Goal: Obtain resource: Obtain resource

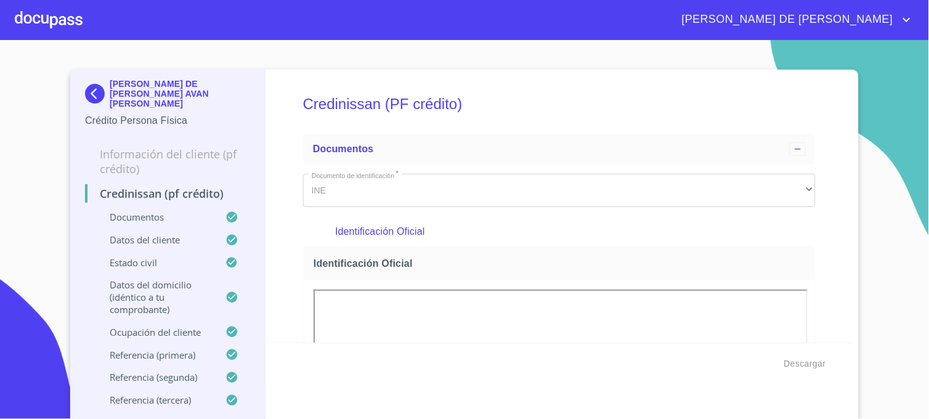
click at [94, 94] on img at bounding box center [97, 94] width 25 height 20
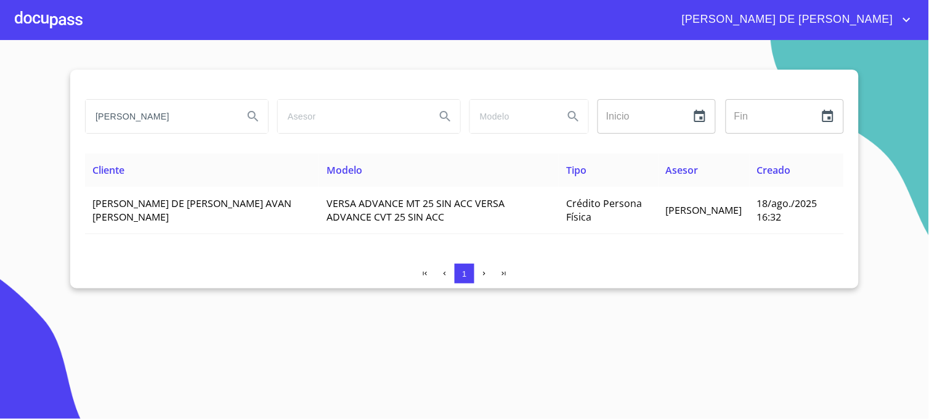
drag, startPoint x: 161, startPoint y: 122, endPoint x: 51, endPoint y: 136, distance: 110.5
click at [51, 136] on section "[PERSON_NAME] Inicio ​ Fin ​ Cliente Modelo Tipo Asesor Creado [PERSON_NAME] DE…" at bounding box center [464, 229] width 929 height 379
type input "GUENDULAIN"
click at [247, 120] on icon "Search" at bounding box center [253, 116] width 15 height 15
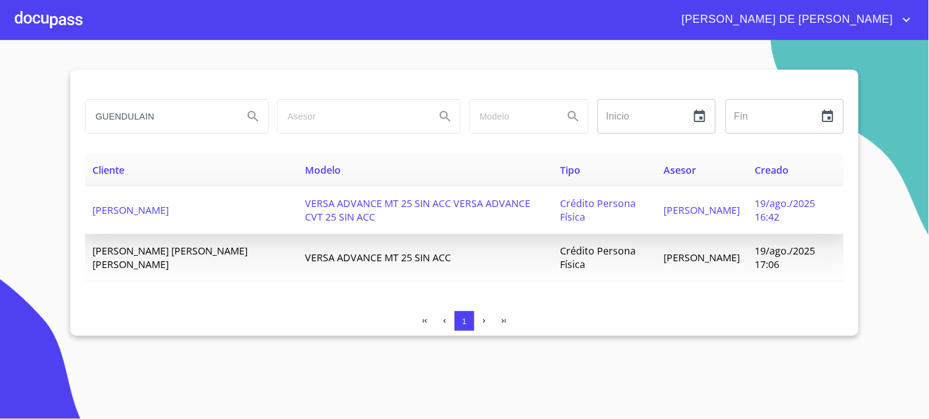
click at [553, 203] on td "Crédito Persona Física" at bounding box center [604, 210] width 103 height 47
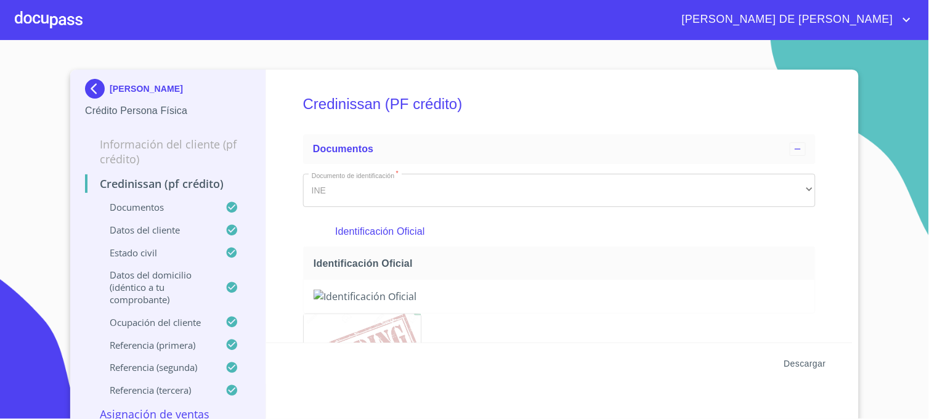
click at [808, 364] on span "Descargar" at bounding box center [805, 363] width 42 height 15
click at [91, 94] on img at bounding box center [97, 89] width 25 height 20
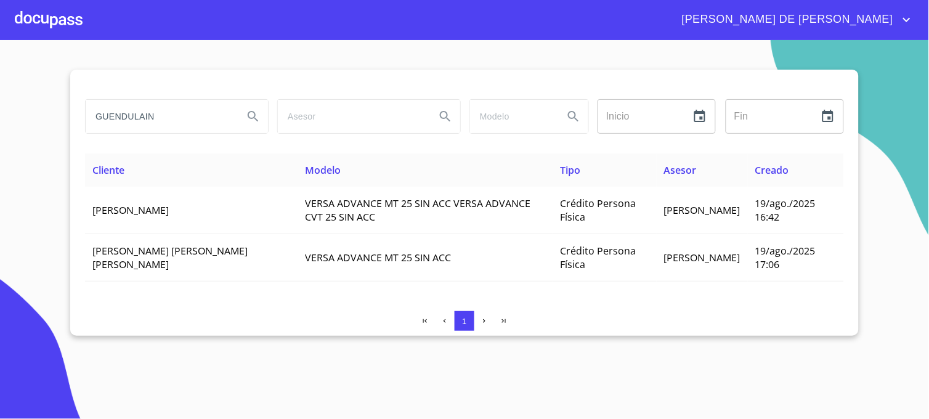
drag, startPoint x: 208, startPoint y: 112, endPoint x: 60, endPoint y: 120, distance: 148.0
click at [60, 120] on section "GUENDULAIN Inicio ​ Fin ​ Cliente Modelo Tipo Asesor Creado [PERSON_NAME] VERSA…" at bounding box center [464, 229] width 929 height 379
paste input "[PERSON_NAME] [PERSON_NAME]"
click at [251, 115] on icon "Search" at bounding box center [253, 116] width 15 height 15
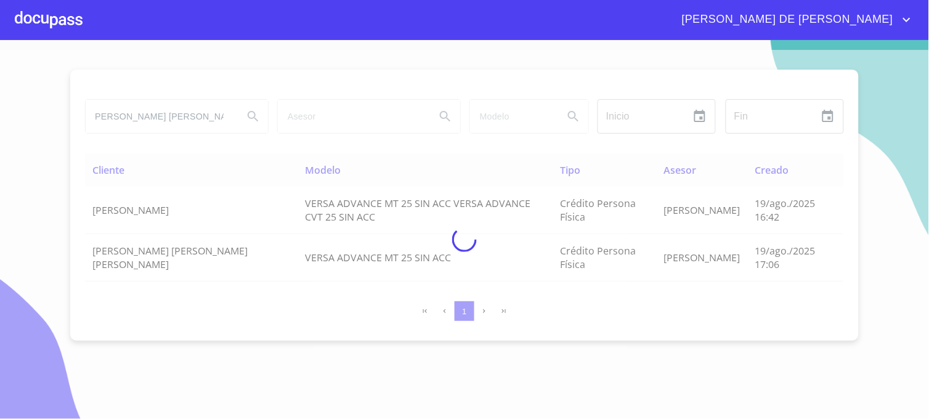
scroll to position [0, 0]
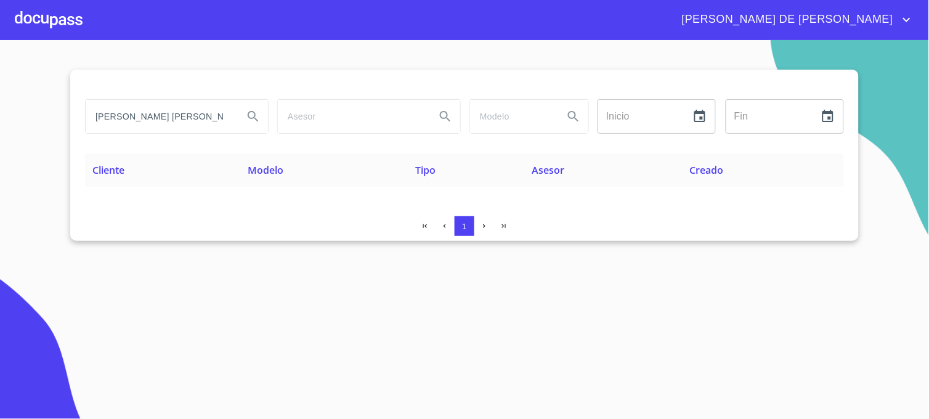
click at [232, 118] on input "[PERSON_NAME] [PERSON_NAME]" at bounding box center [160, 116] width 148 height 33
click at [255, 118] on icon "Search" at bounding box center [253, 116] width 10 height 10
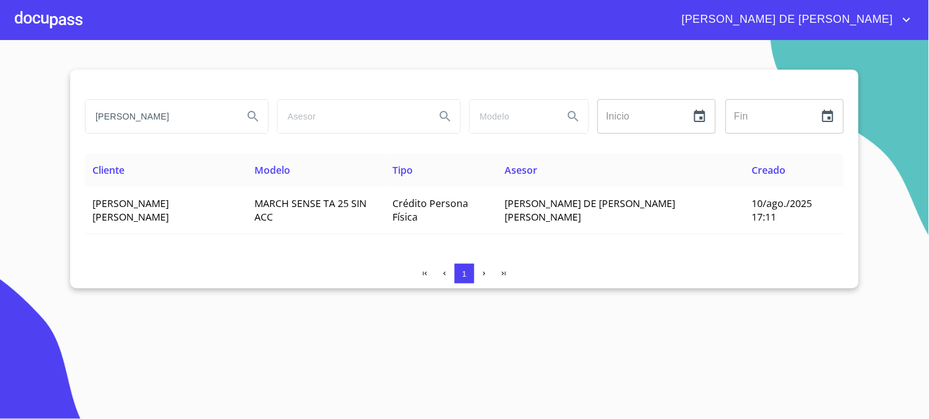
drag, startPoint x: 181, startPoint y: 120, endPoint x: 74, endPoint y: 122, distance: 107.2
click at [74, 122] on div "[PERSON_NAME] Inicio ​ Fin ​ Cliente Modelo Tipo Asesor Creado [PERSON_NAME] [P…" at bounding box center [464, 179] width 788 height 219
type input "[PERSON_NAME]"
click at [246, 121] on icon "Search" at bounding box center [253, 116] width 15 height 15
